Goal: Information Seeking & Learning: Check status

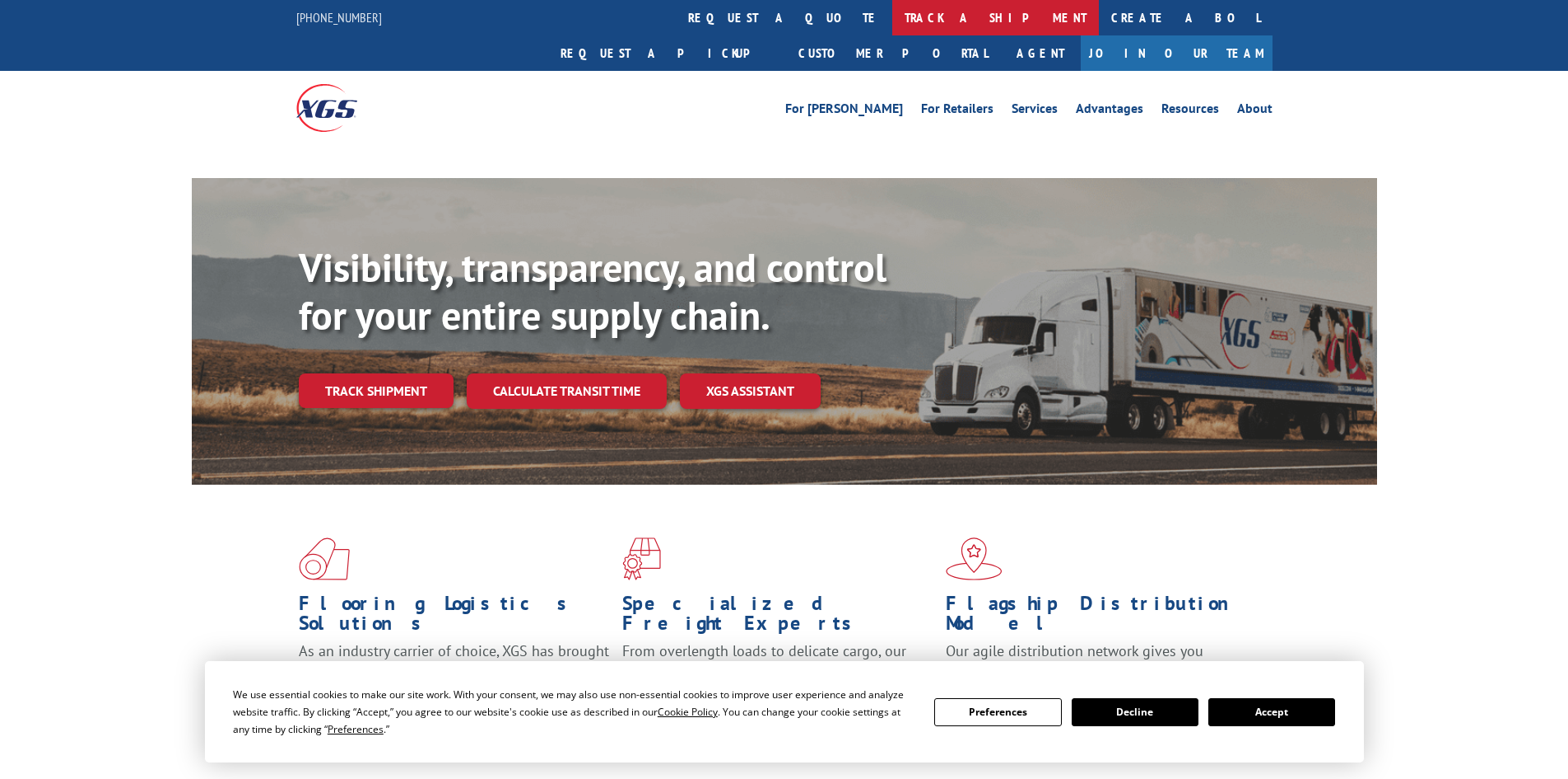
click at [893, 21] on link "track a shipment" at bounding box center [996, 18] width 206 height 36
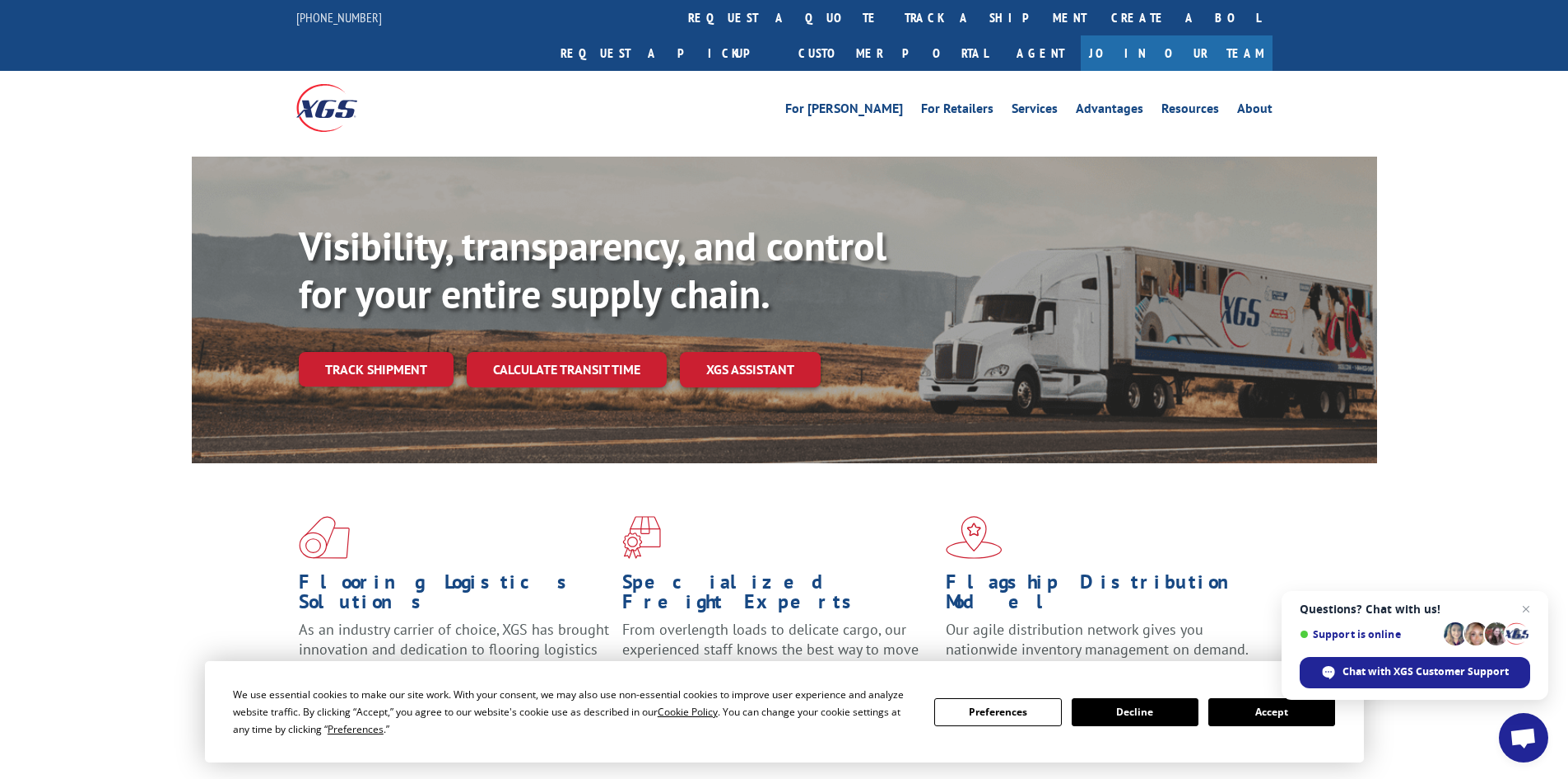
click at [1253, 713] on button "Accept" at bounding box center [1272, 712] width 127 height 28
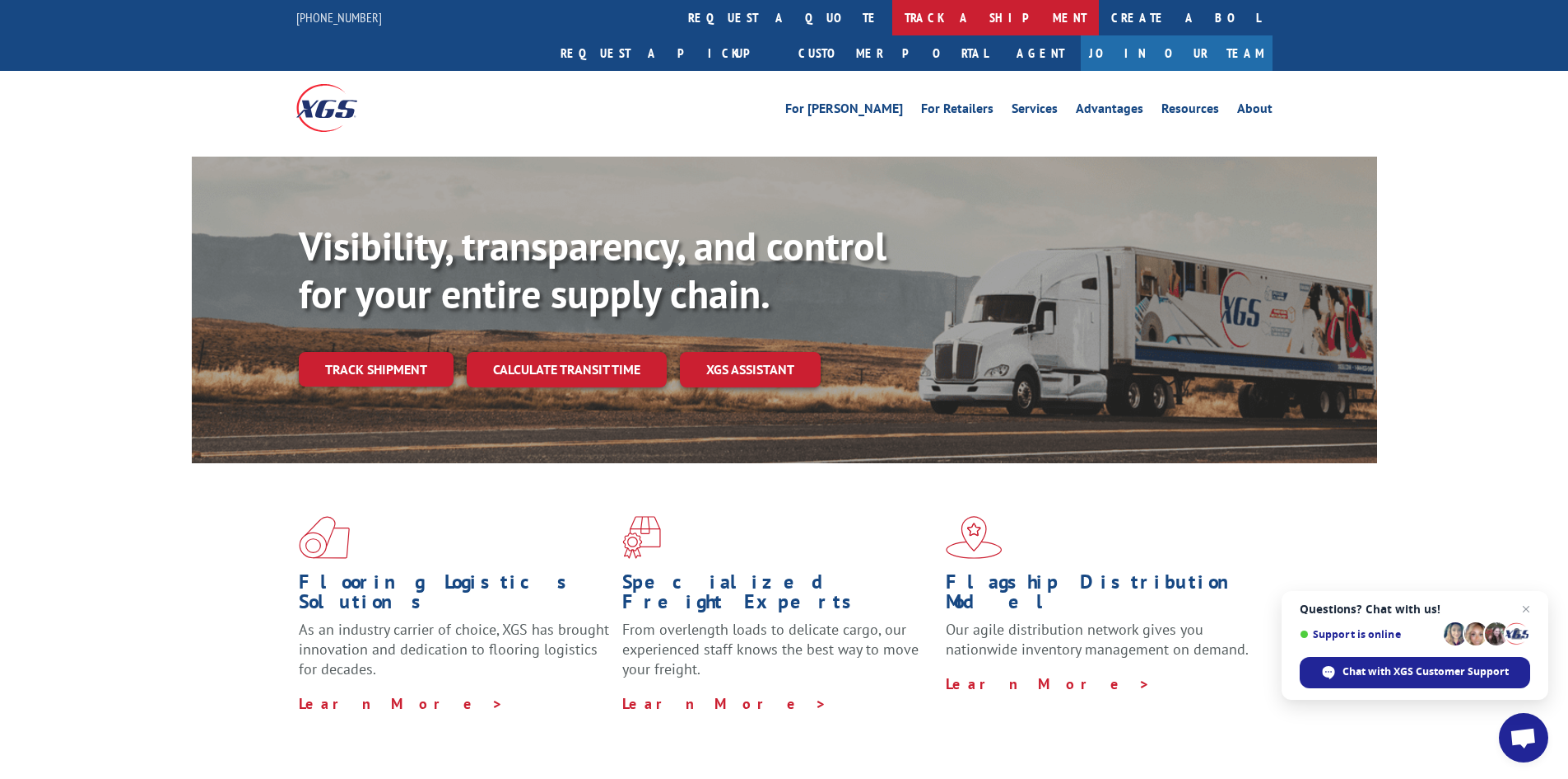
click at [893, 18] on link "track a shipment" at bounding box center [996, 18] width 206 height 36
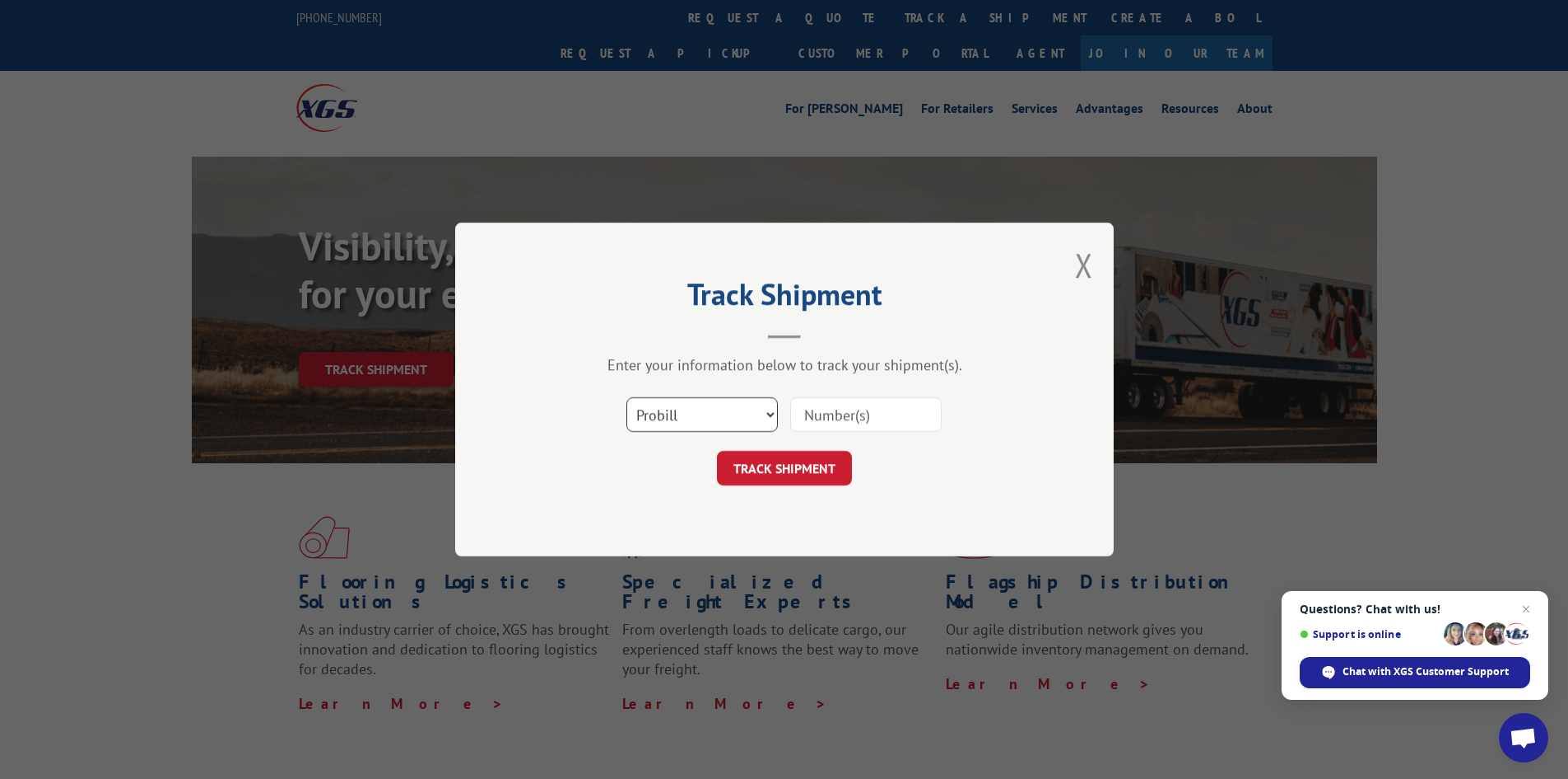
click at [670, 419] on select "Select category... Probill BOL PO" at bounding box center [702, 414] width 152 height 35
select select "bol"
click at [627, 397] on select "Select category... Probill BOL PO" at bounding box center [702, 414] width 152 height 35
paste input "5513401"
type input "5513401"
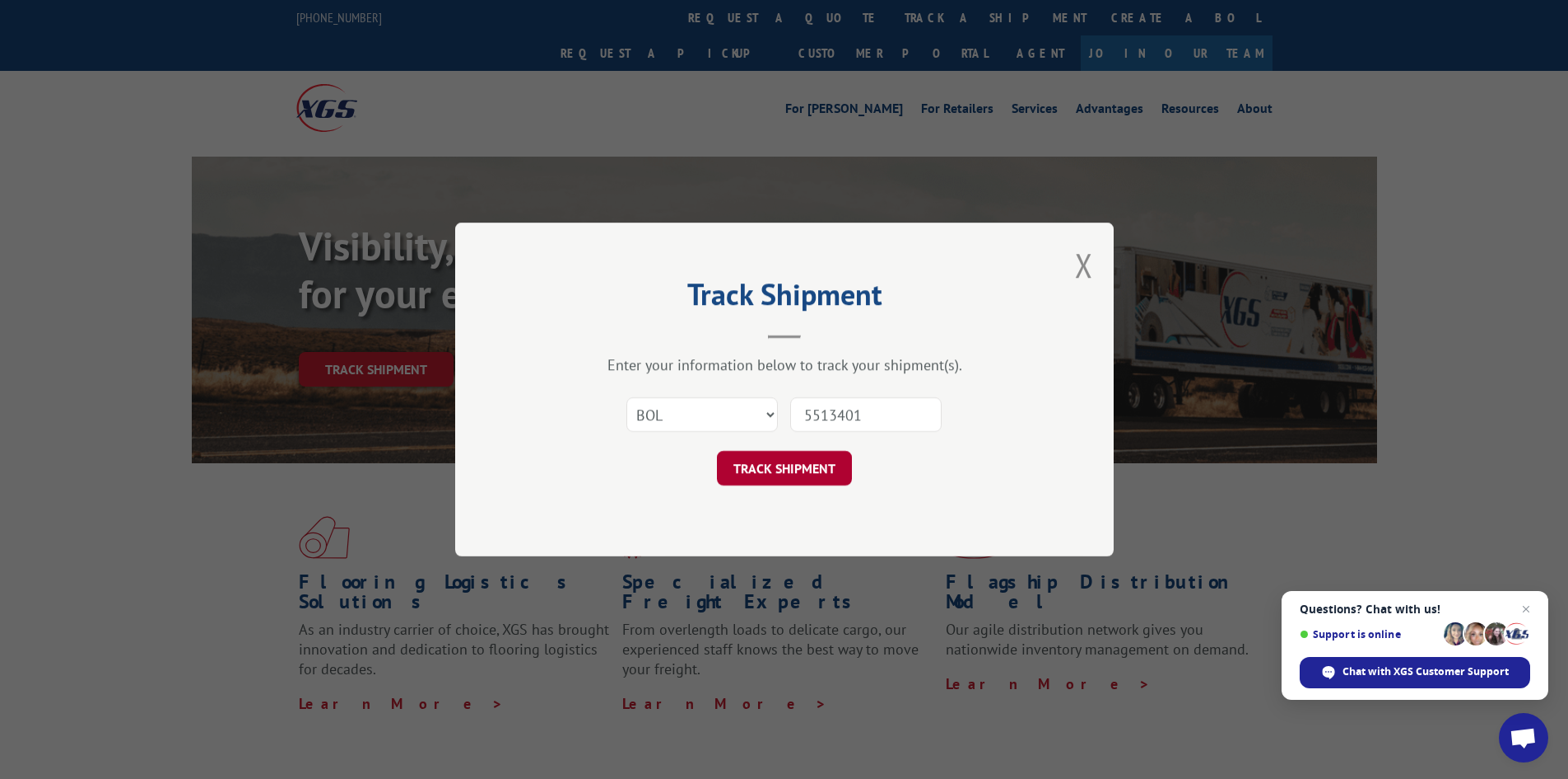
click at [816, 462] on button "TRACK SHIPMENT" at bounding box center [784, 467] width 135 height 35
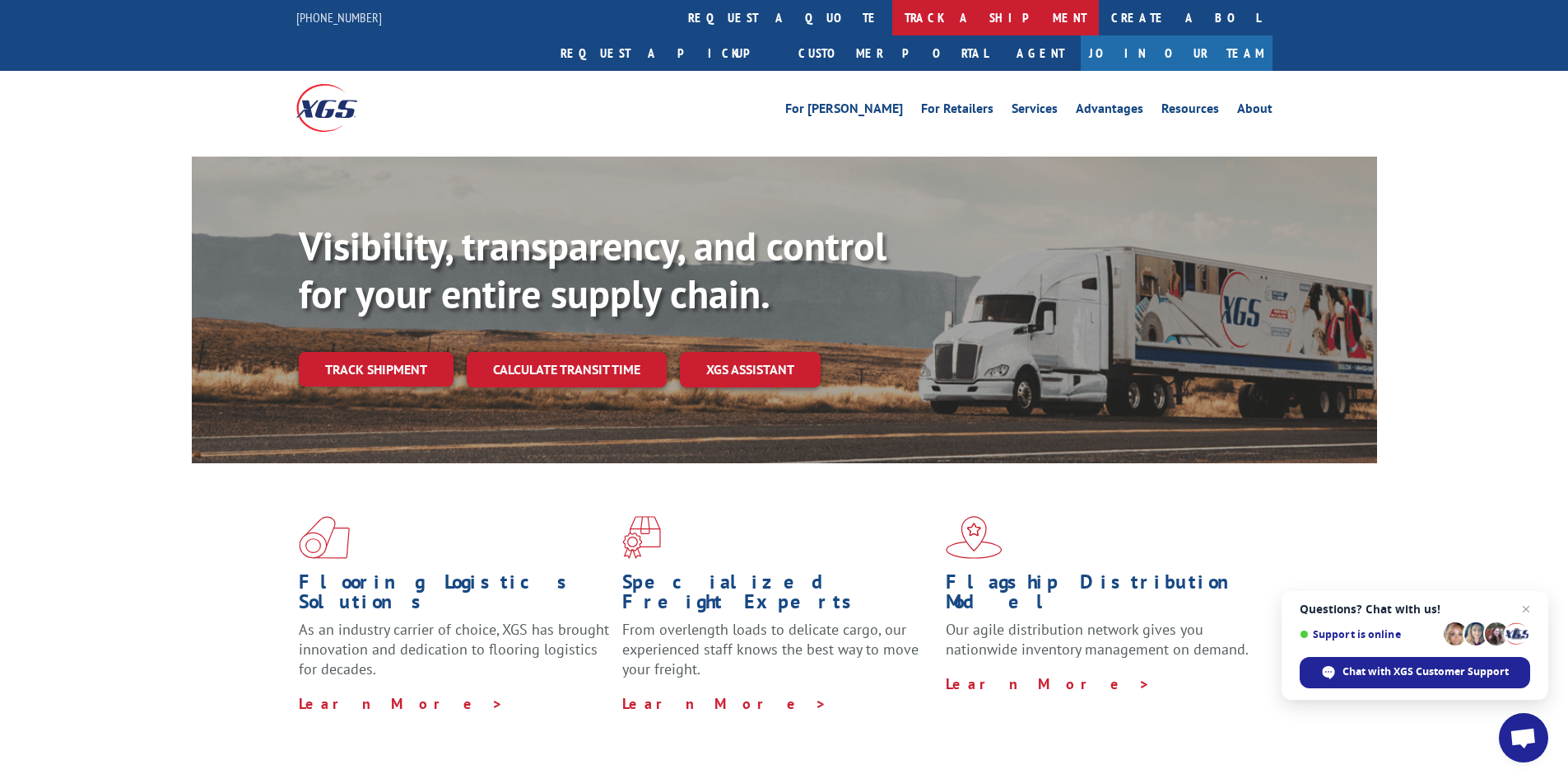
click at [893, 20] on link "track a shipment" at bounding box center [996, 18] width 206 height 36
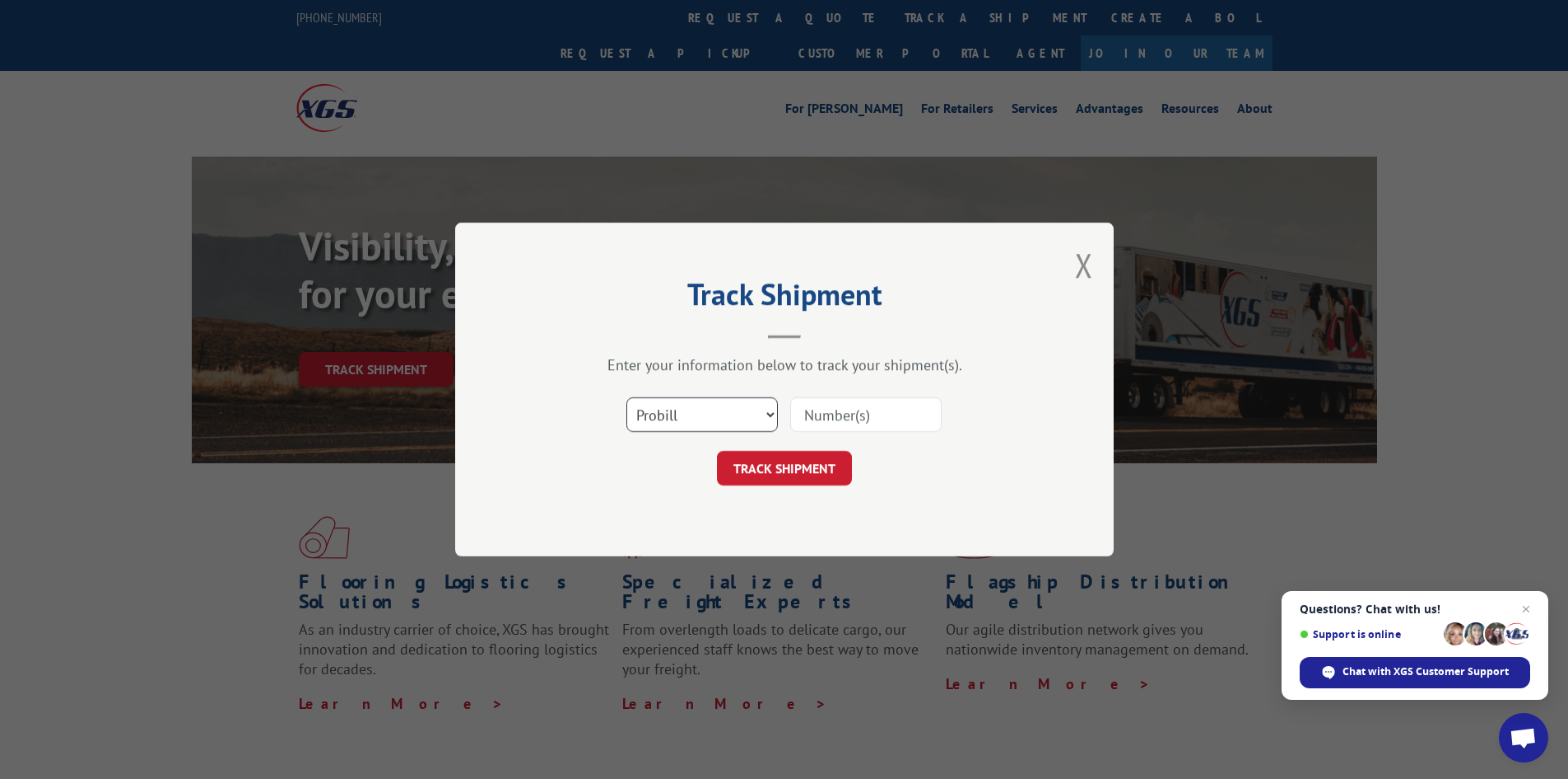
click at [659, 420] on select "Select category... Probill BOL PO" at bounding box center [702, 414] width 152 height 35
select select "bol"
click at [627, 397] on select "Select category... Probill BOL PO" at bounding box center [702, 414] width 152 height 35
paste input "7044662"
type input "7044662"
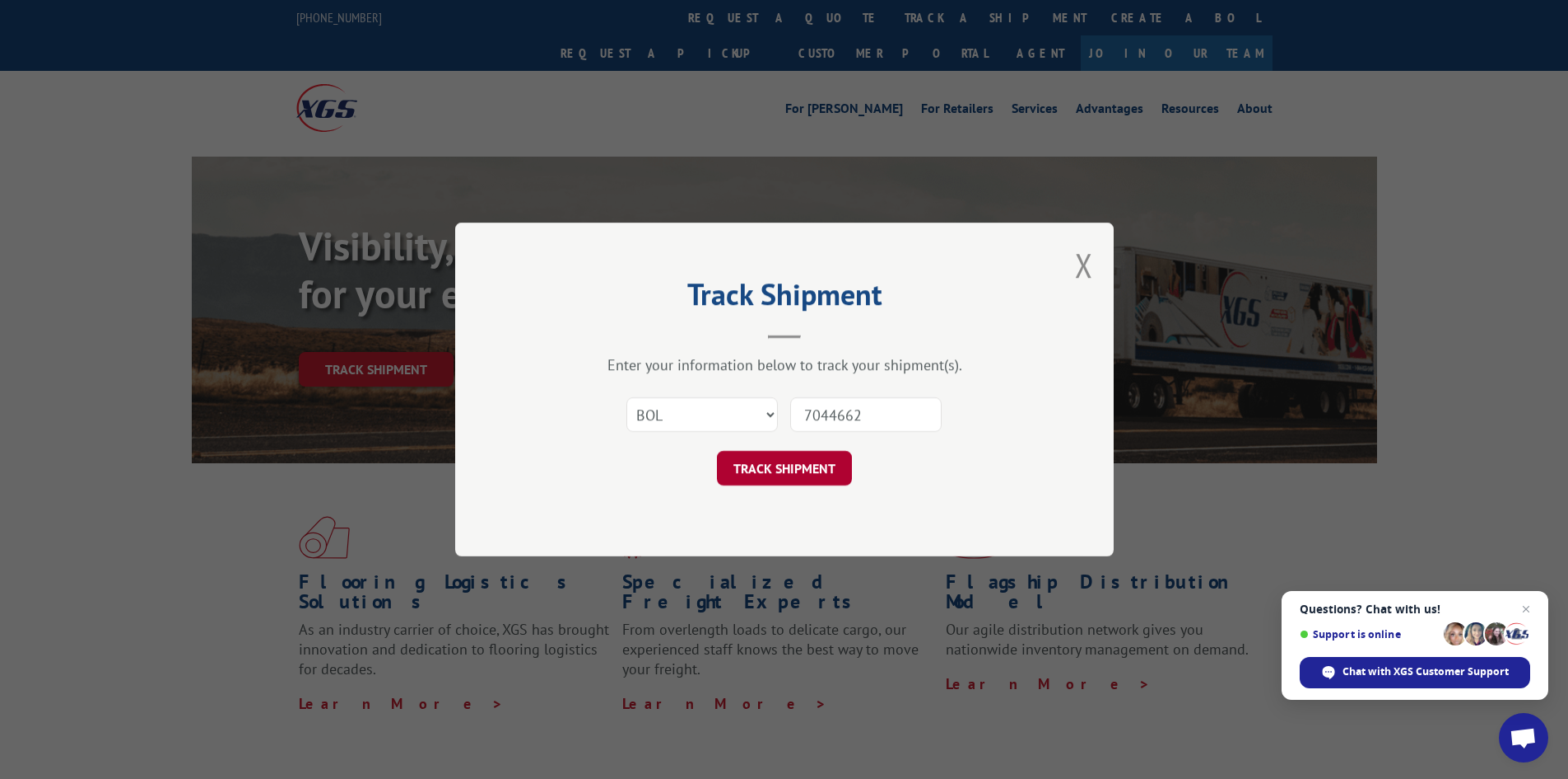
click at [836, 476] on button "TRACK SHIPMENT" at bounding box center [784, 467] width 135 height 35
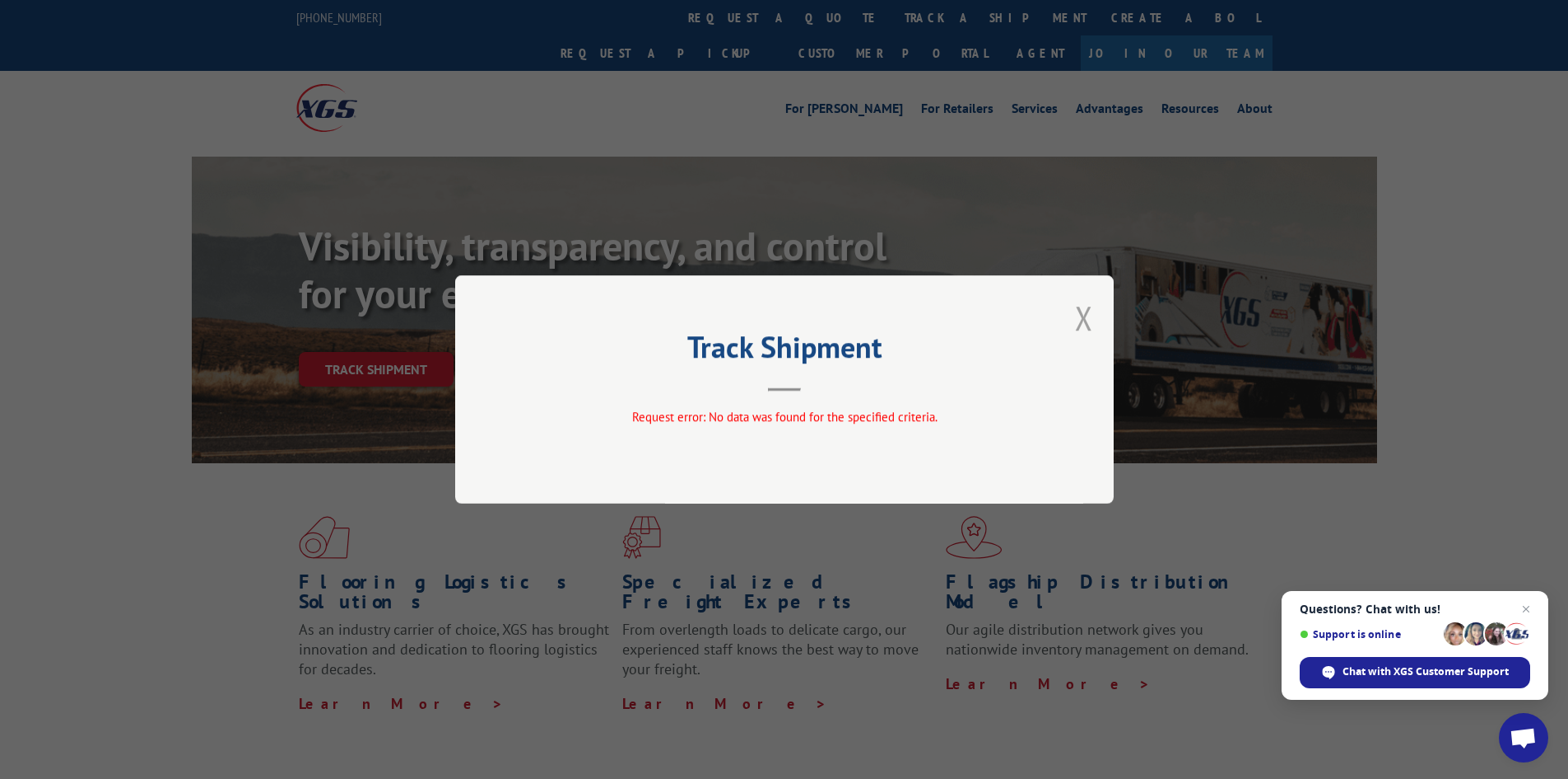
click at [1088, 313] on button "Close modal" at bounding box center [1084, 318] width 18 height 44
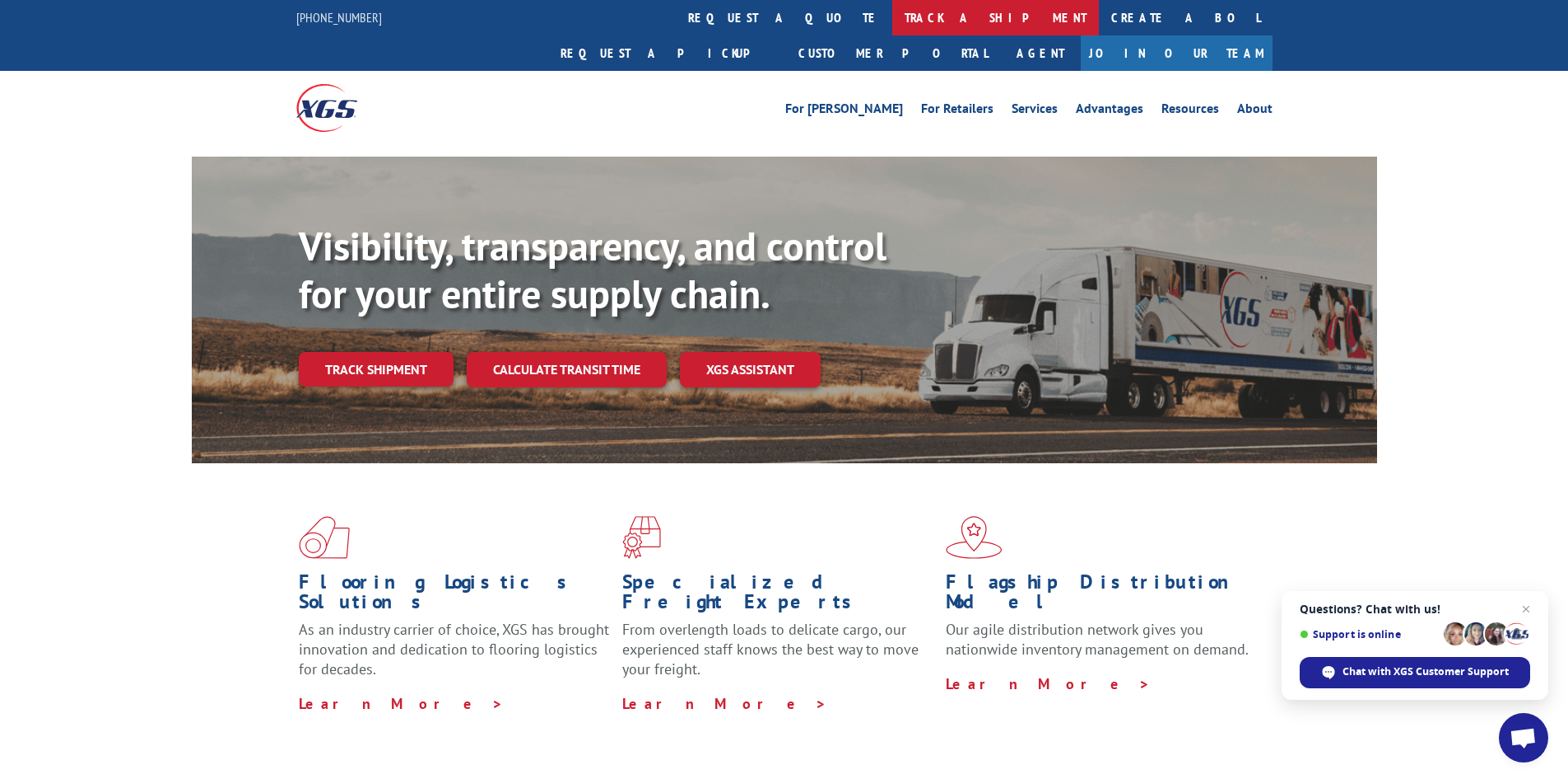
click at [893, 19] on link "track a shipment" at bounding box center [996, 18] width 206 height 36
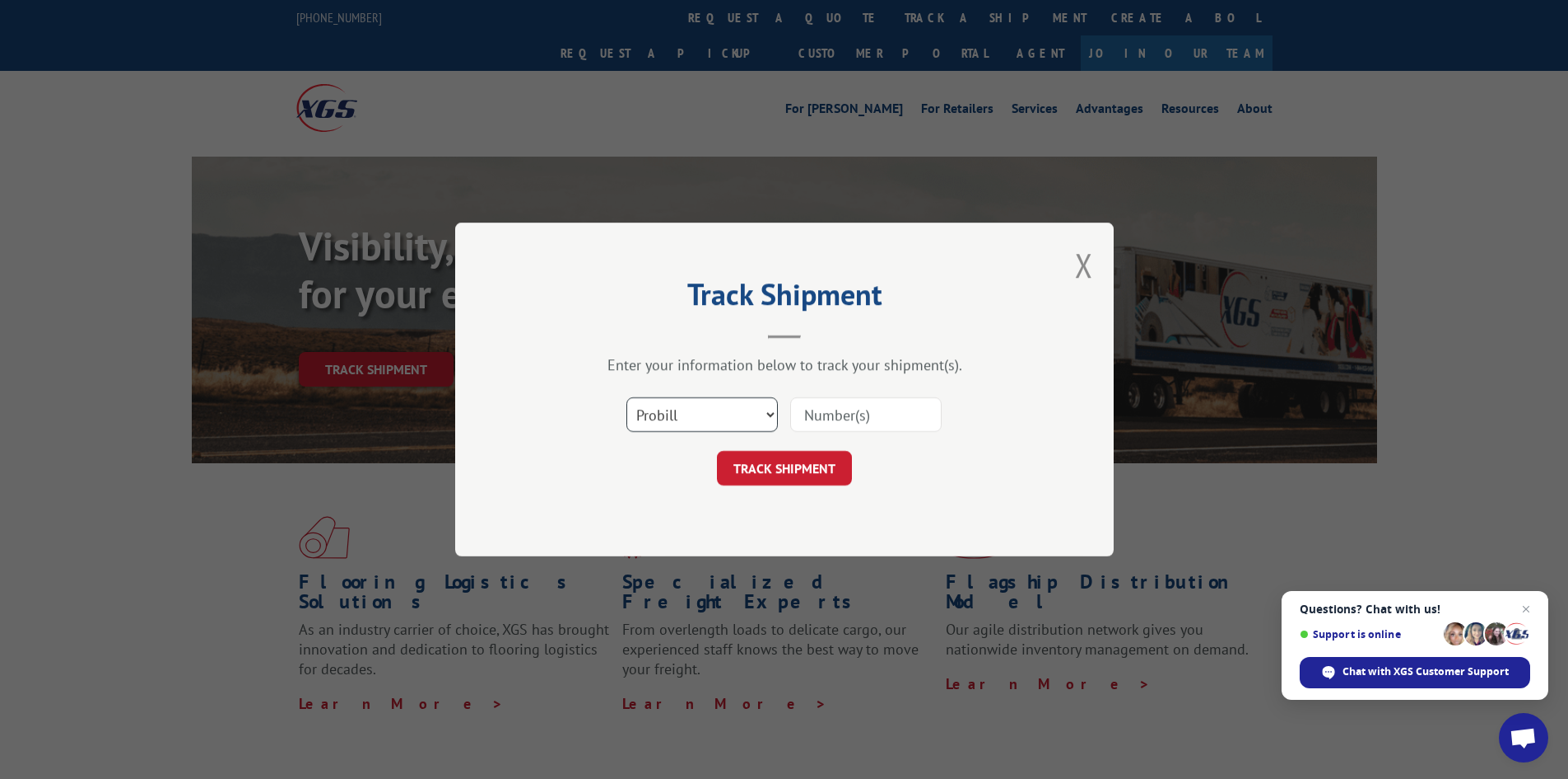
click at [677, 418] on select "Select category... Probill BOL PO" at bounding box center [702, 414] width 152 height 35
select select "po"
click at [627, 397] on select "Select category... Probill BOL PO" at bounding box center [702, 414] width 152 height 35
paste input "43517805"
type input "43517805"
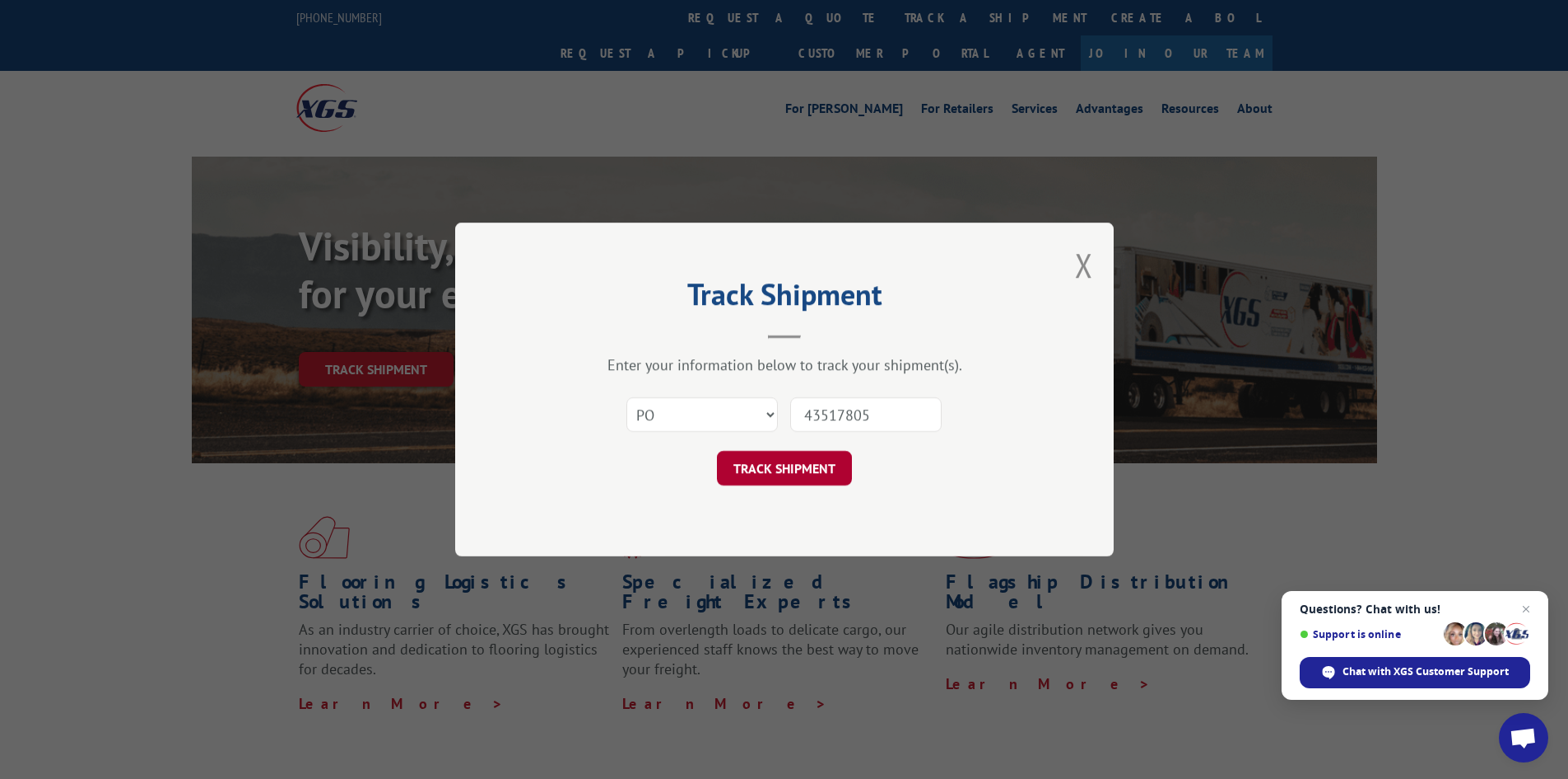
click at [818, 474] on button "TRACK SHIPMENT" at bounding box center [784, 467] width 135 height 35
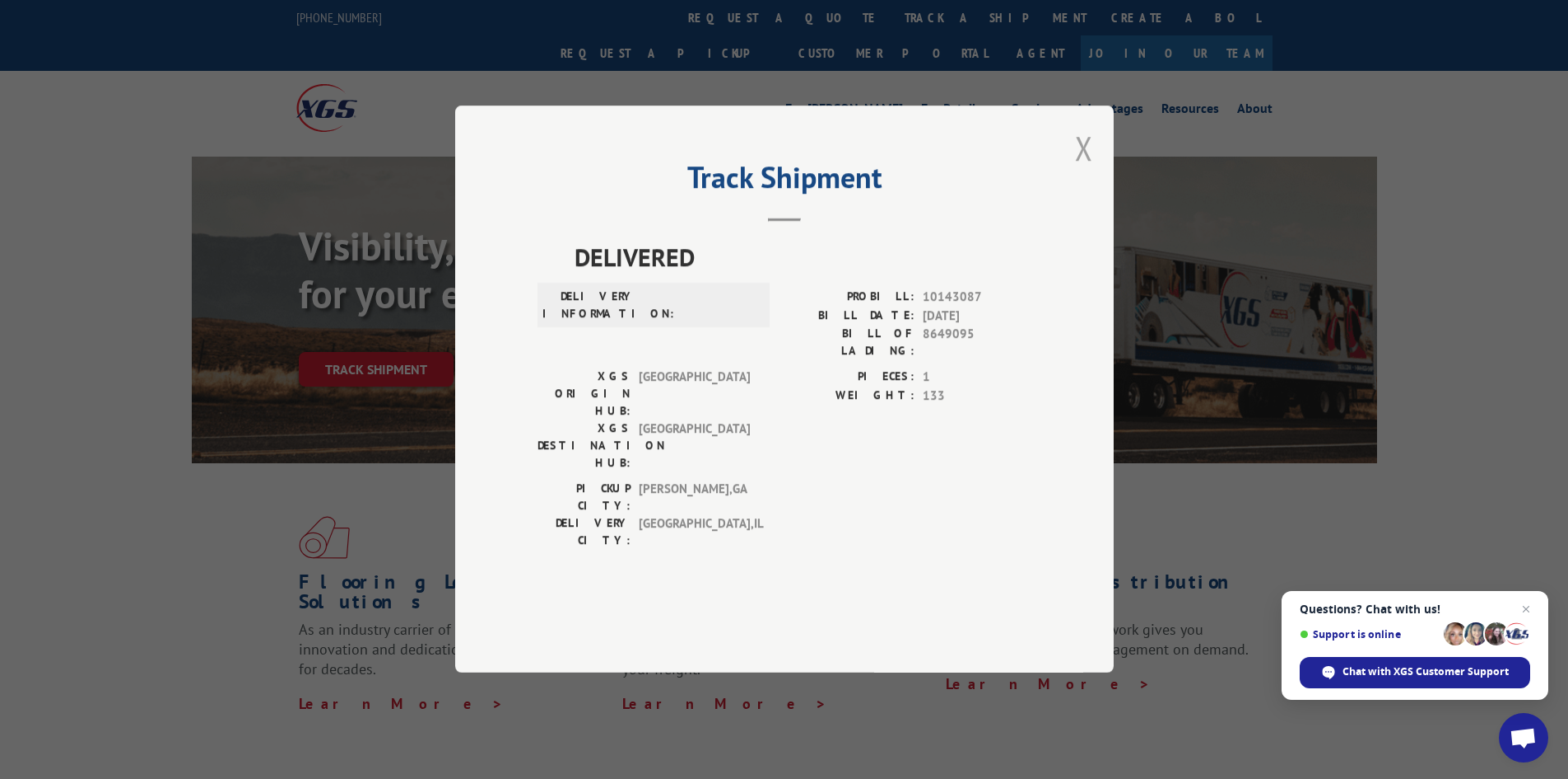
click at [1084, 170] on button "Close modal" at bounding box center [1084, 148] width 18 height 44
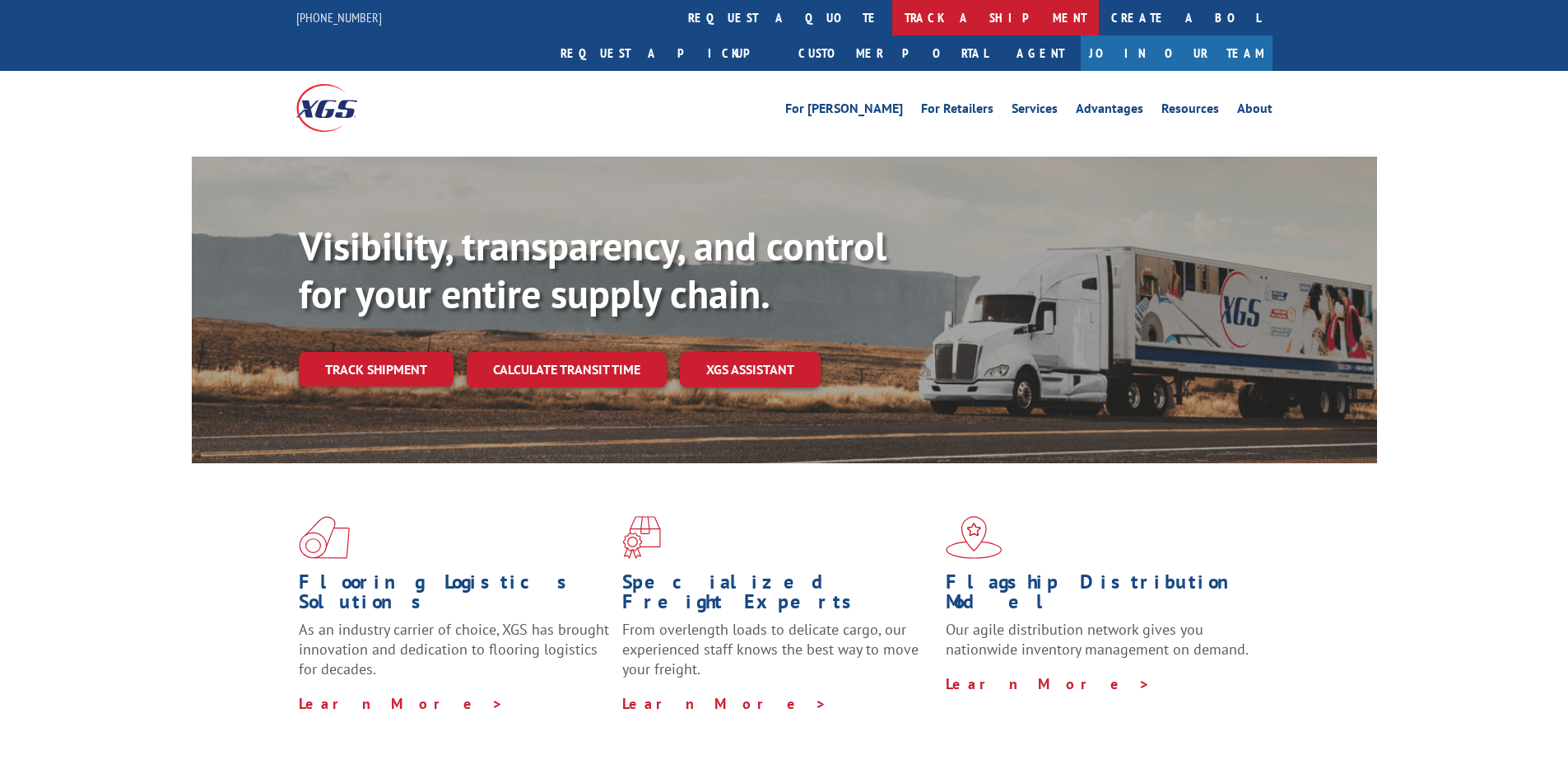
click at [893, 16] on link "track a shipment" at bounding box center [996, 18] width 206 height 36
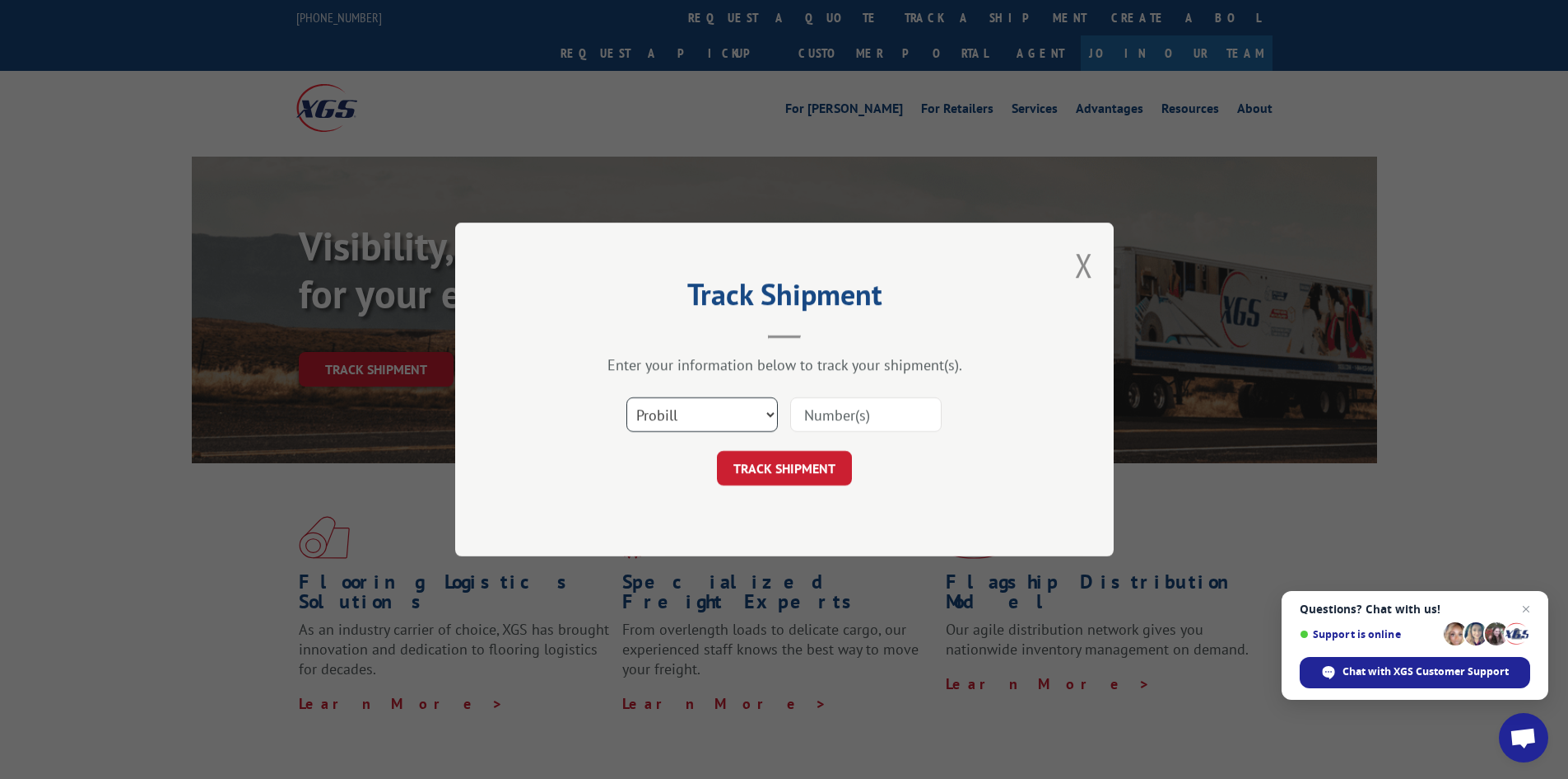
click at [658, 427] on select "Select category... Probill BOL PO" at bounding box center [702, 414] width 152 height 35
select select "bol"
click at [627, 397] on select "Select category... Probill BOL PO" at bounding box center [702, 414] width 152 height 35
paste input "7047363"
type input "7047363"
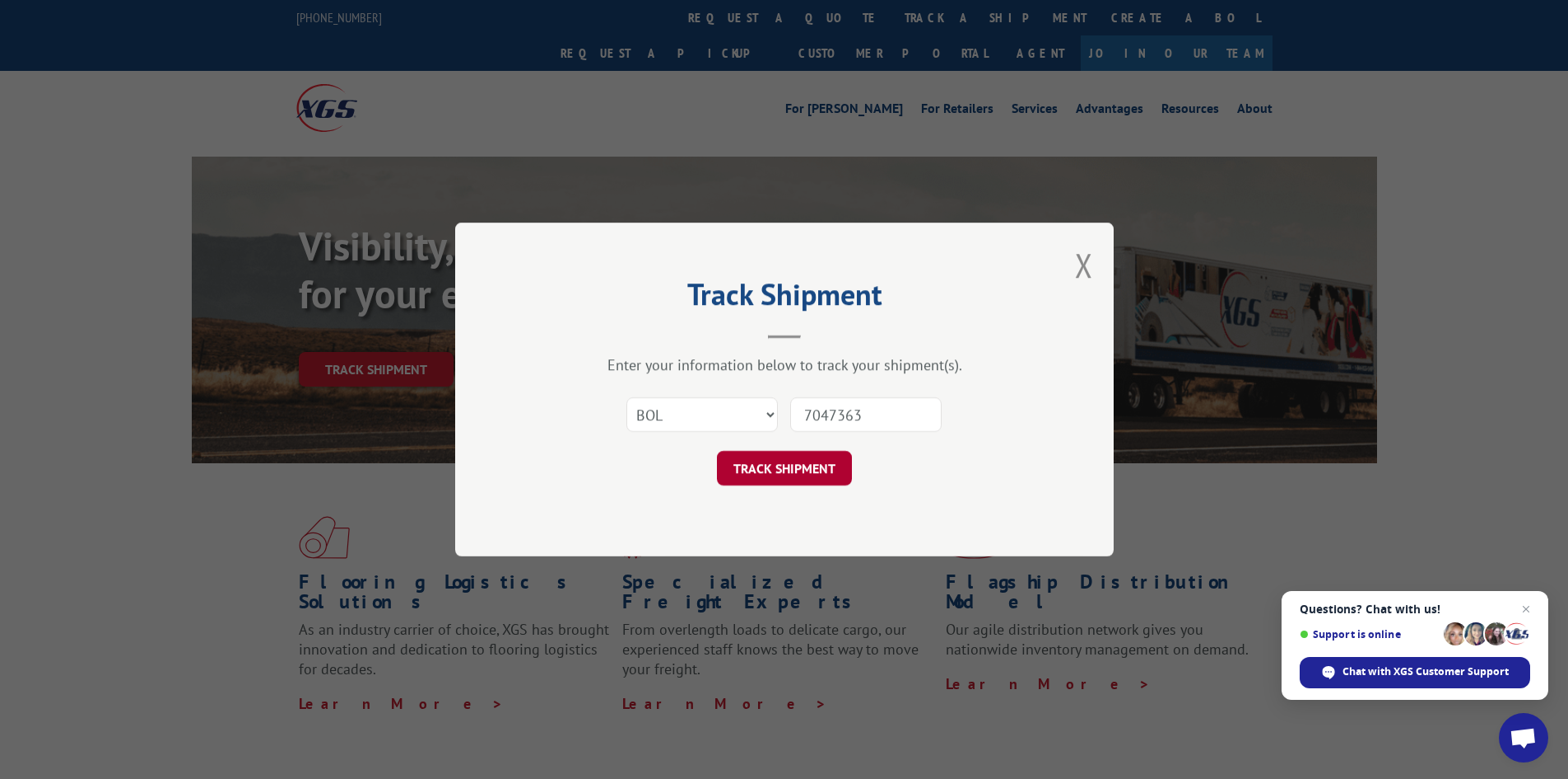
click at [838, 470] on button "TRACK SHIPMENT" at bounding box center [784, 467] width 135 height 35
